Goal: Information Seeking & Learning: Learn about a topic

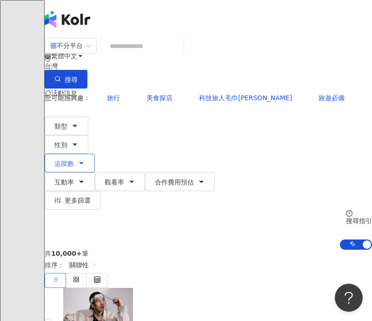
click at [95, 154] on button "追蹤數" at bounding box center [70, 163] width 50 height 19
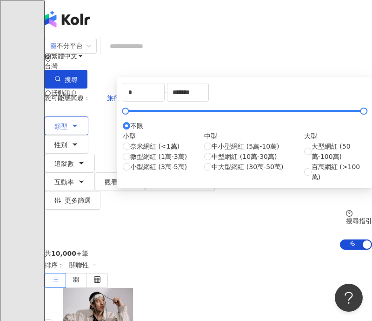
click at [79, 122] on icon "button" at bounding box center [74, 125] width 7 height 7
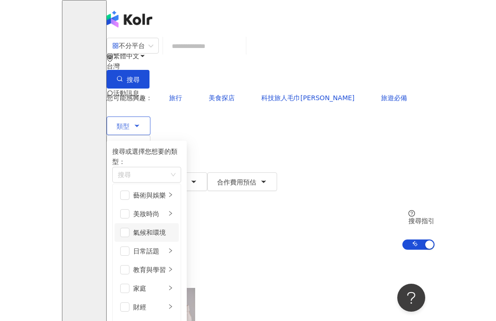
scroll to position [76, 0]
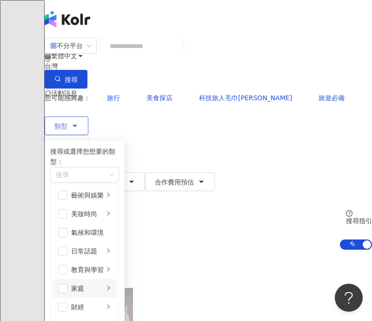
click at [111, 284] on div "button" at bounding box center [109, 288] width 6 height 9
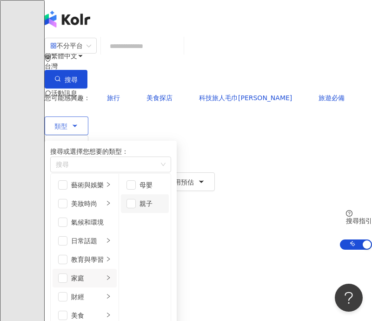
click at [169, 203] on li "親子" at bounding box center [145, 203] width 48 height 19
click at [79, 141] on icon "button" at bounding box center [74, 144] width 7 height 7
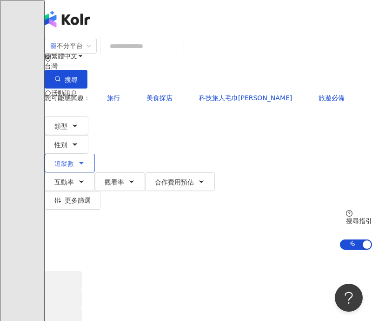
click at [74, 160] on span "追蹤數" at bounding box center [64, 163] width 20 height 7
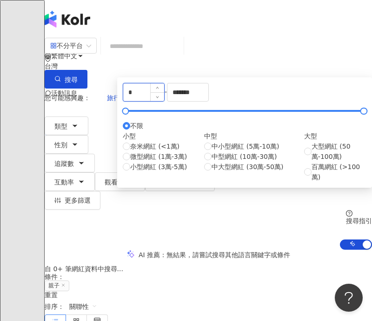
click at [164, 101] on input "*" at bounding box center [143, 92] width 41 height 18
click at [164, 101] on input "******" at bounding box center [143, 92] width 41 height 18
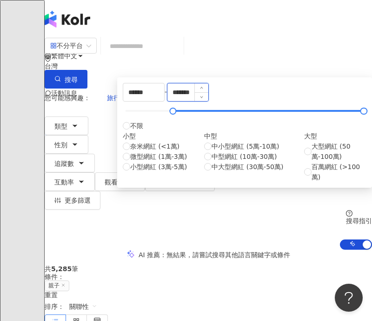
click at [208, 101] on input "*******" at bounding box center [188, 92] width 41 height 18
type input "******"
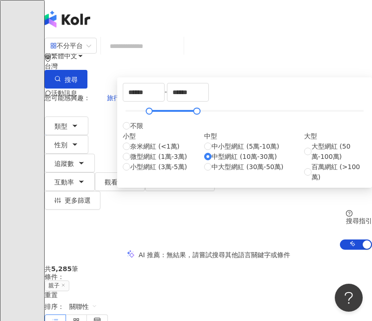
click at [123, 249] on div "AI 推薦 ： 無結果，請嘗試搜尋其他語言關鍵字或條件" at bounding box center [209, 254] width 328 height 10
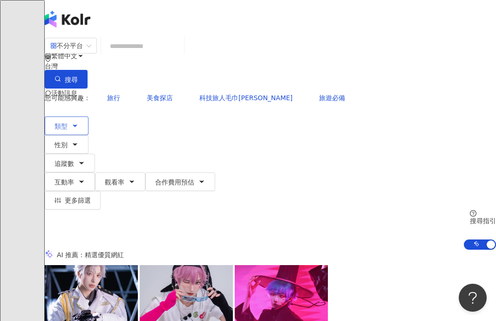
click at [88, 116] on button "類型" at bounding box center [67, 125] width 44 height 19
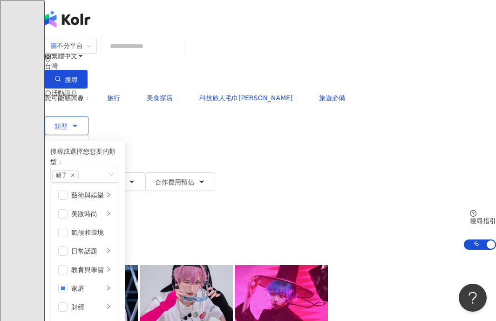
click at [88, 116] on button "類型 搜尋或選擇您想要的類型： 親子 藝術與娛樂 美妝時尚 氣候和環境 日常話題 教育與學習 家庭 財經 美食 命理占卜 遊戲 法政社會 生活風格 影視娛樂 …" at bounding box center [67, 125] width 44 height 19
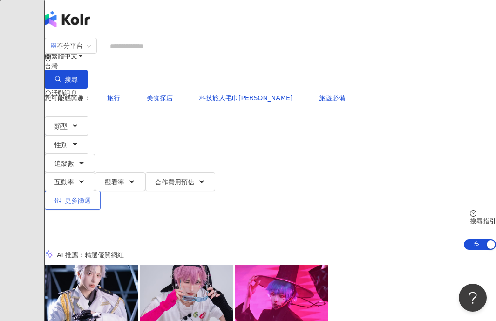
click at [91, 196] on span "更多篩選" at bounding box center [78, 199] width 26 height 7
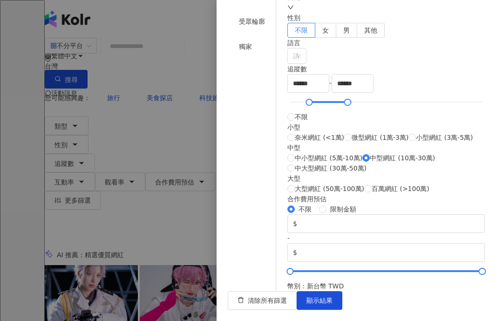
scroll to position [192, 0]
click at [306, 48] on div "請選擇或搜尋" at bounding box center [296, 56] width 19 height 16
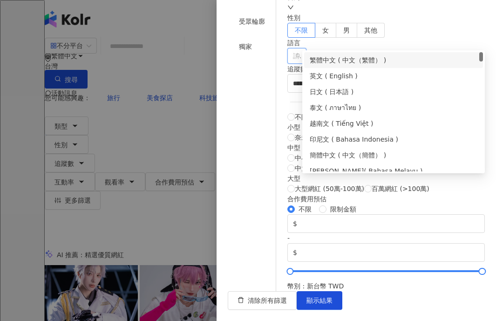
click at [354, 62] on div "繁體中文 ( 中文（繁體） )" at bounding box center [393, 60] width 168 height 10
click at [372, 60] on div "繁體中文 ( 中文（繁體） )" at bounding box center [389, 60] width 161 height 10
click at [372, 61] on div "繁體中文 ( 中文（繁體） )" at bounding box center [393, 60] width 168 height 10
click at [372, 10] on div "關於網紅 類型 ( 請選擇您想要的類型 ) 親子 國家/地區 台灣 性別 不限 女 男 其他 語言 繁體中文 追蹤數 ****** - ****** 不限 小…" at bounding box center [385, 114] width 197 height 354
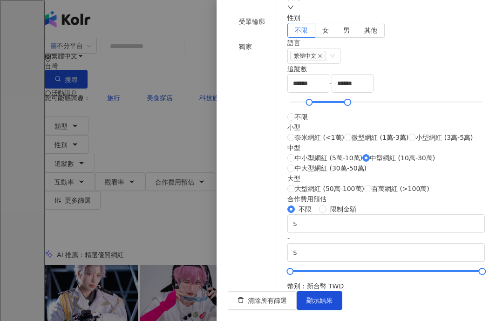
scroll to position [382, 0]
click at [342, 292] on button "顯示結果" at bounding box center [319, 300] width 46 height 19
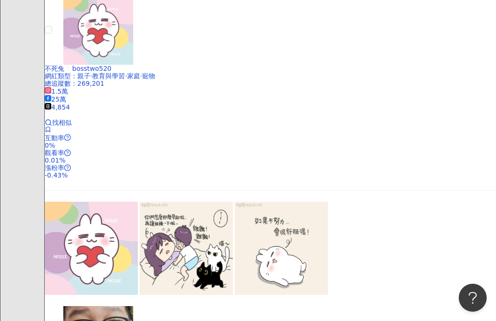
scroll to position [1492, 0]
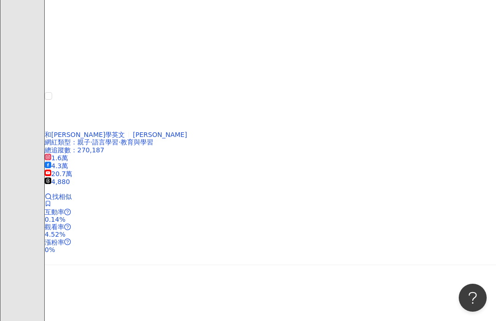
scroll to position [1946, 0]
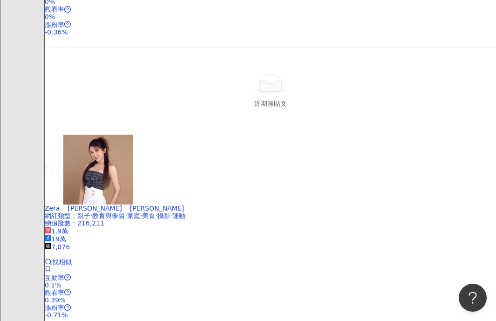
scroll to position [1939, 0]
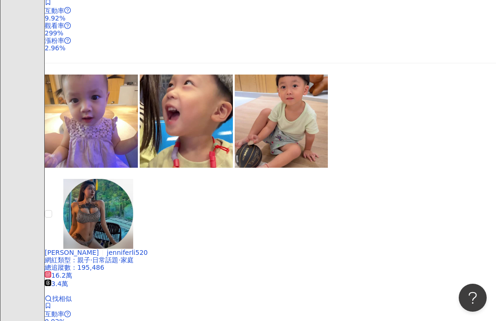
scroll to position [1855, 0]
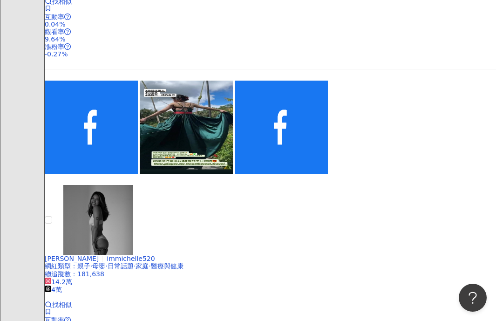
scroll to position [1873, 0]
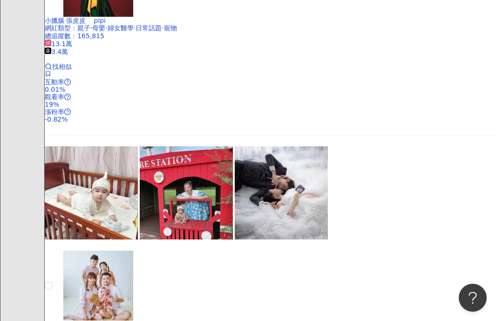
scroll to position [1814, 0]
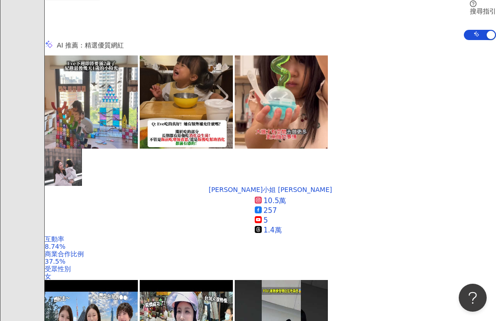
scroll to position [190, 0]
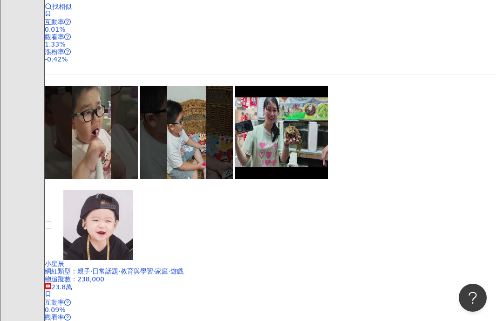
scroll to position [1877, 0]
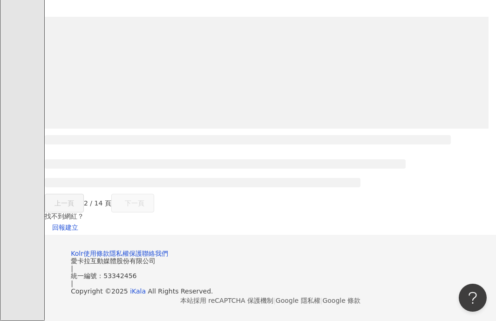
scroll to position [825, 0]
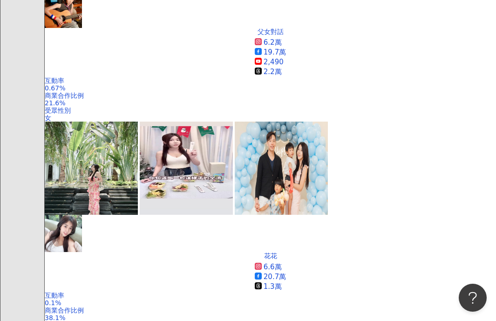
scroll to position [1878, 0]
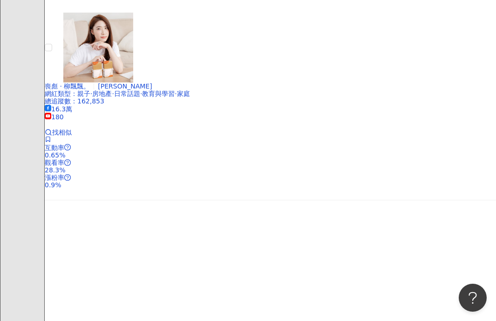
scroll to position [1801, 0]
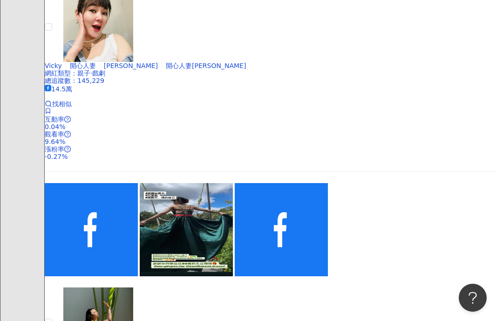
scroll to position [1896, 0]
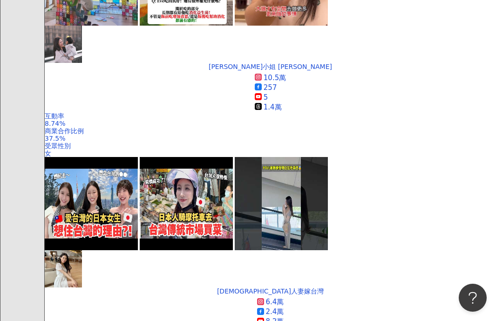
scroll to position [320, 0]
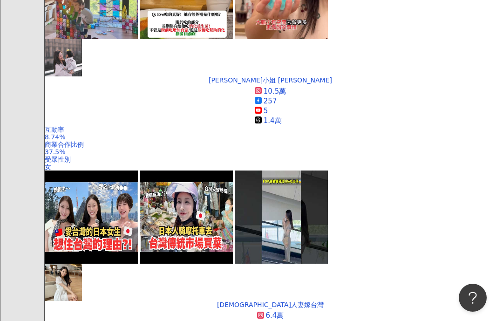
scroll to position [333, 0]
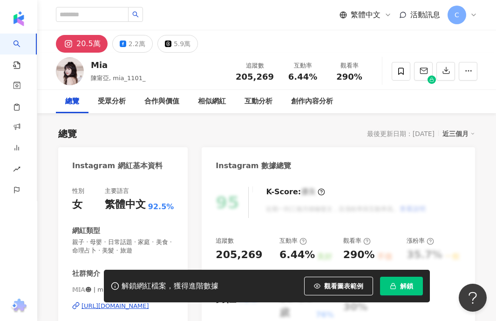
scroll to position [128, 0]
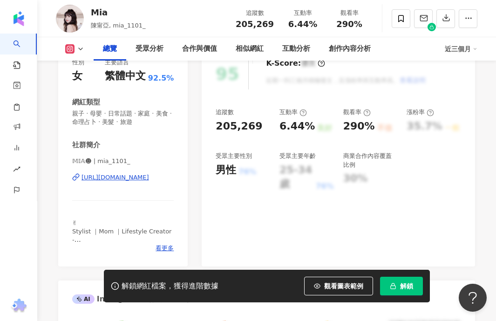
click at [118, 177] on div "https://www.instagram.com/mia_1101_/" at bounding box center [114, 177] width 67 height 8
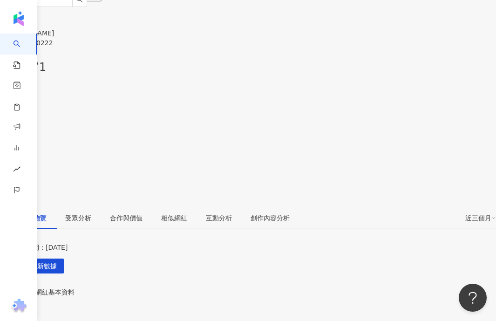
scroll to position [168, 0]
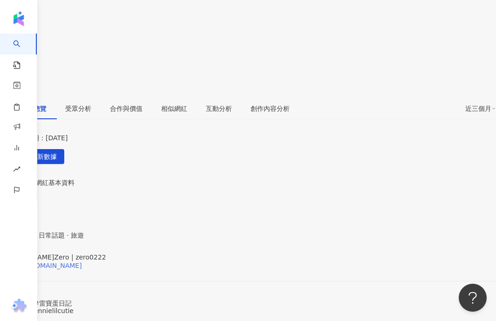
click at [82, 262] on div "https://www.instagram.com/zero0222/" at bounding box center [45, 265] width 73 height 7
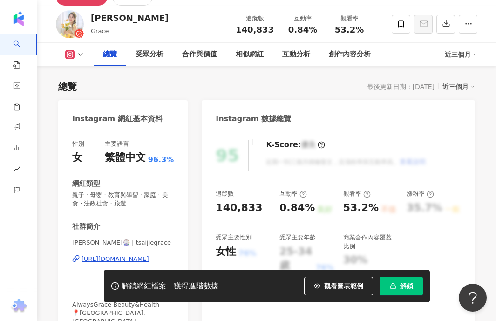
scroll to position [123, 0]
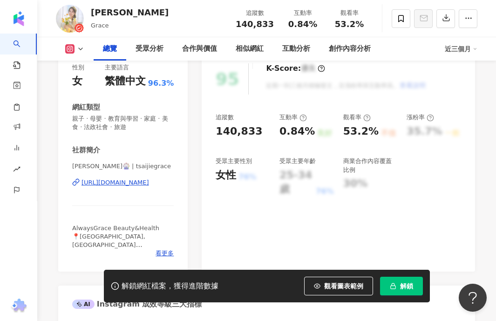
click at [118, 180] on div "[URL][DOMAIN_NAME]" at bounding box center [114, 182] width 67 height 8
